Goal: Task Accomplishment & Management: Use online tool/utility

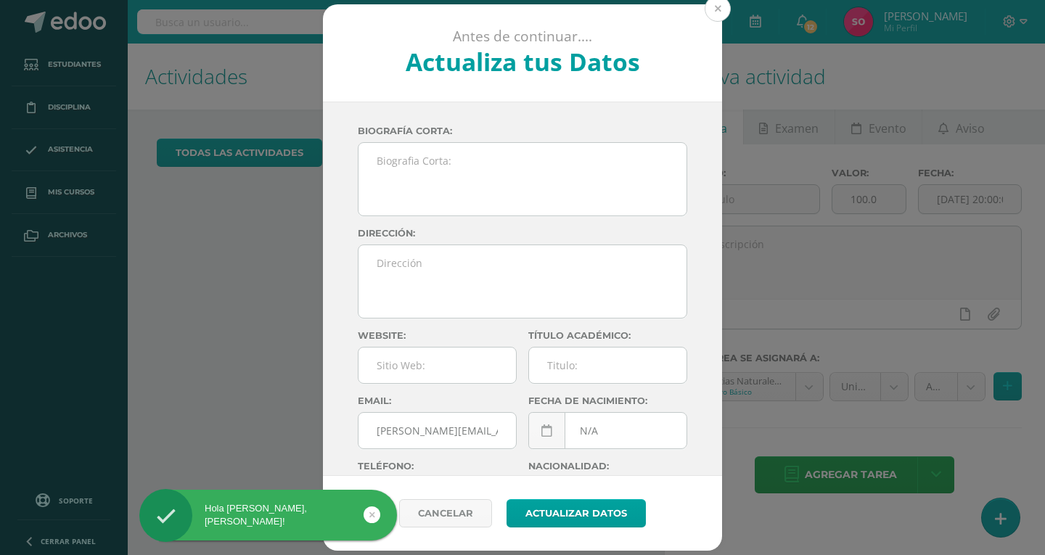
click at [715, 12] on button at bounding box center [718, 9] width 26 height 26
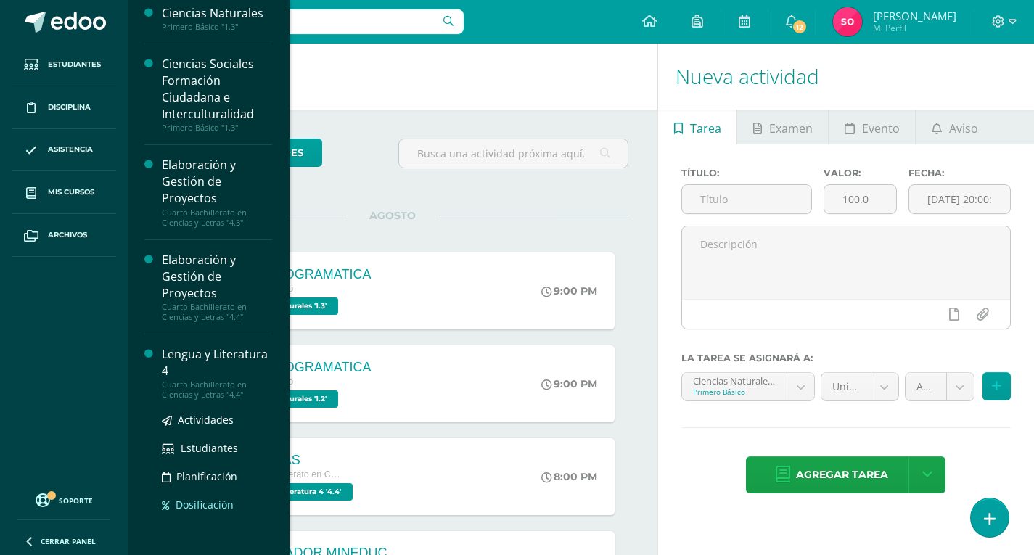
scroll to position [213, 0]
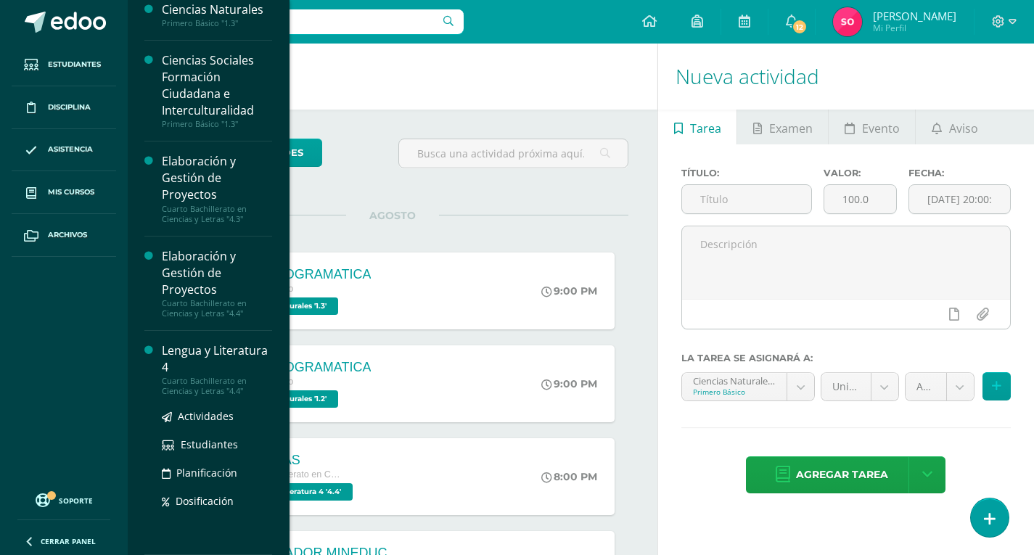
click at [191, 358] on div "Lengua y Literatura 4" at bounding box center [217, 359] width 110 height 33
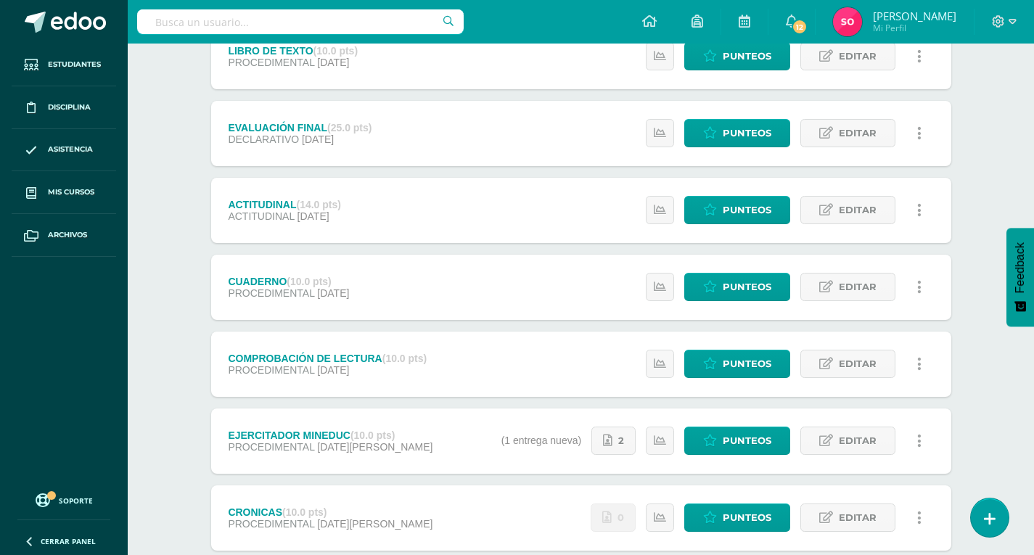
scroll to position [290, 0]
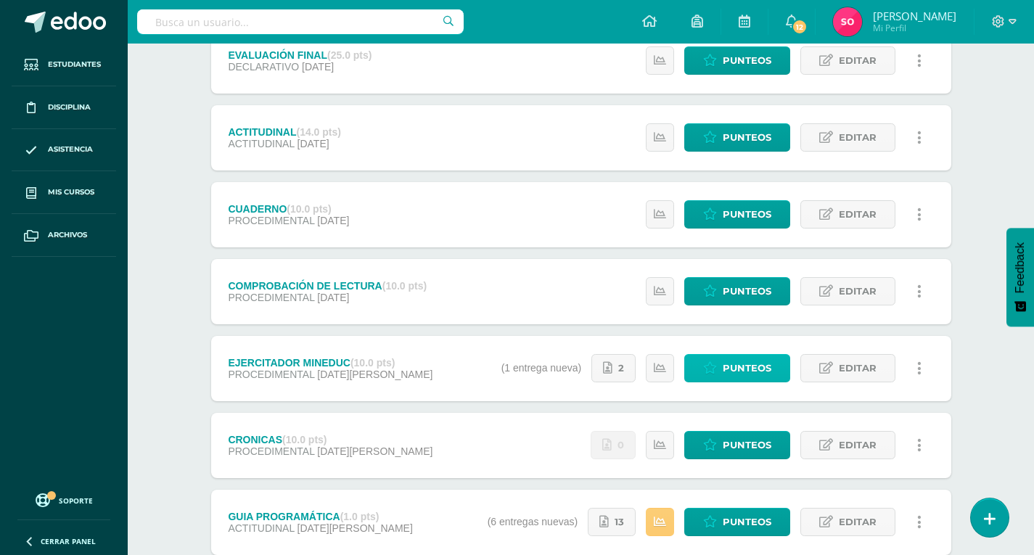
click at [715, 366] on icon at bounding box center [710, 368] width 14 height 12
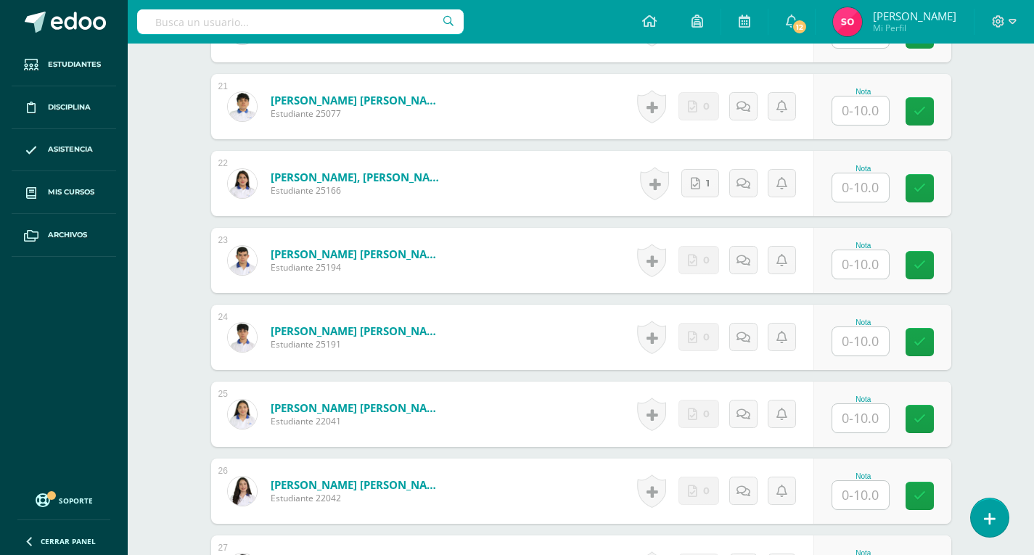
scroll to position [1990, 0]
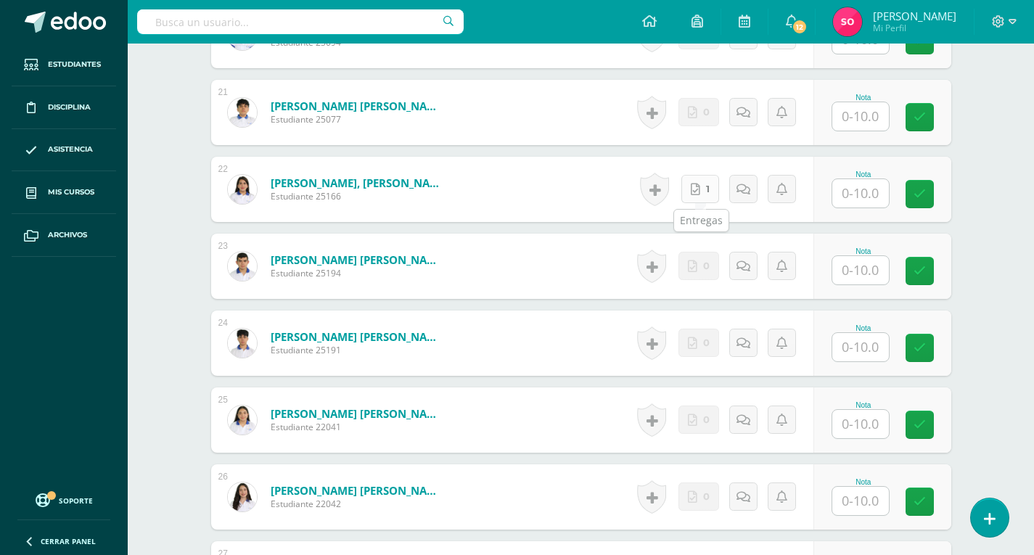
click at [708, 189] on link "1" at bounding box center [700, 189] width 38 height 28
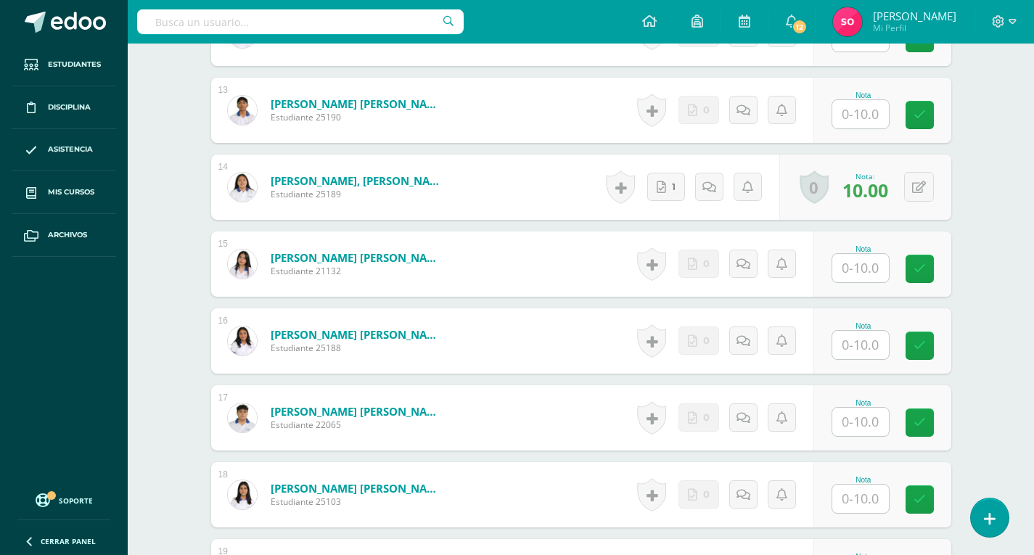
scroll to position [1337, 0]
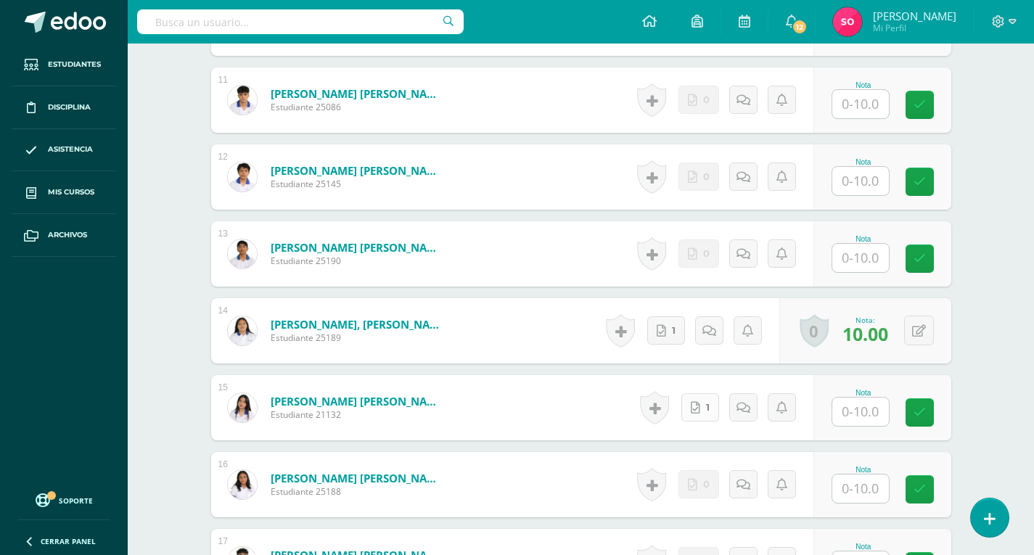
scroll to position [1234, 0]
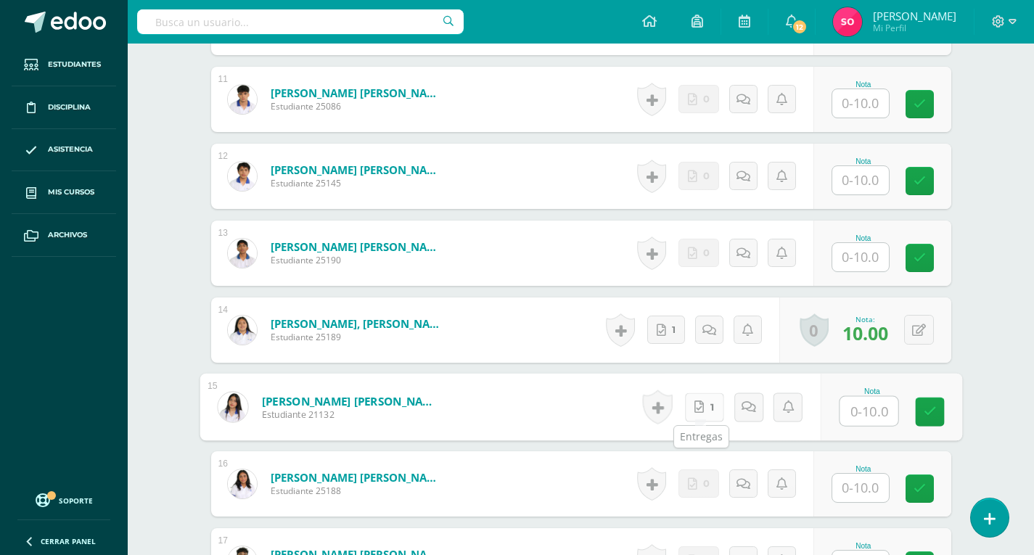
click at [708, 409] on link "1" at bounding box center [703, 407] width 39 height 29
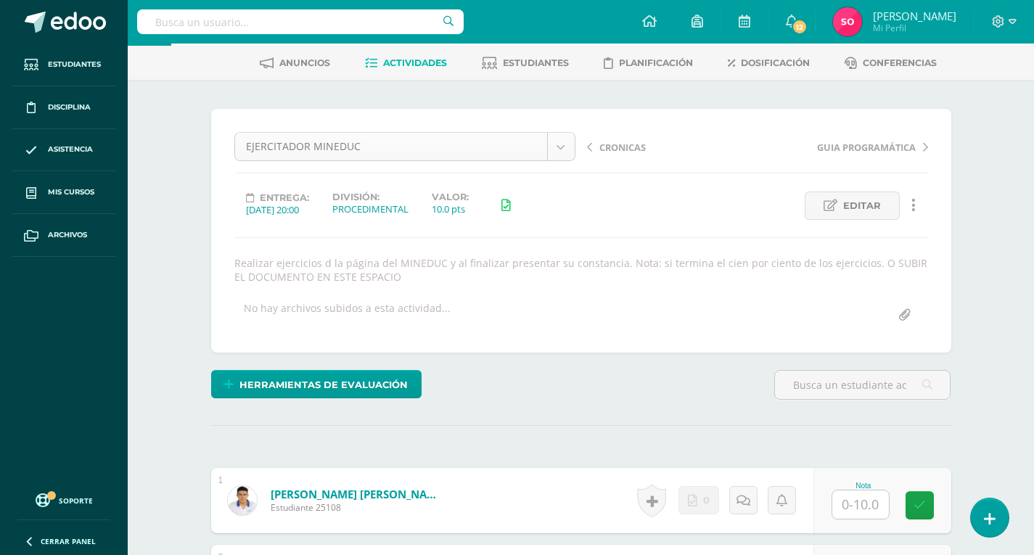
scroll to position [0, 0]
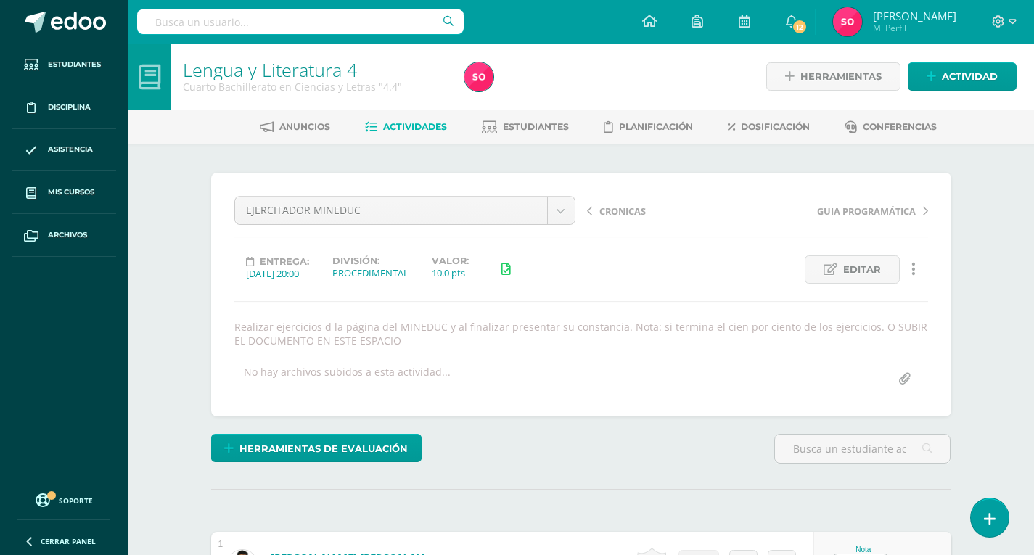
click at [676, 71] on div at bounding box center [602, 77] width 287 height 66
click at [1017, 18] on div at bounding box center [1005, 22] width 60 height 44
click at [1014, 19] on icon at bounding box center [1013, 21] width 8 height 13
click at [978, 99] on span "Cerrar sesión" at bounding box center [967, 99] width 65 height 14
